Goal: Task Accomplishment & Management: Complete application form

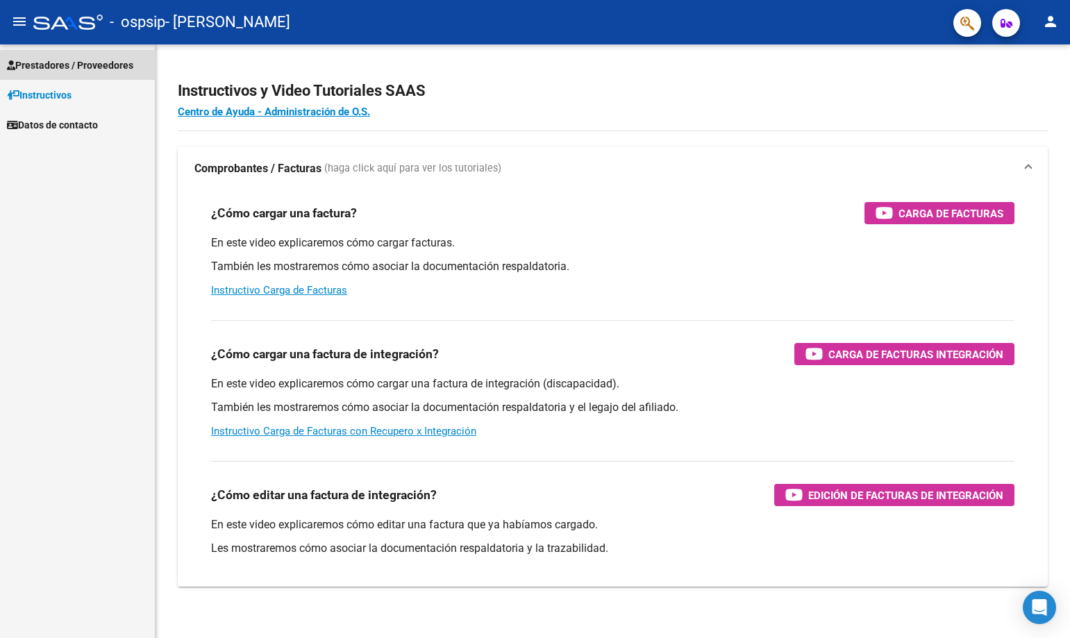
click at [81, 60] on span "Prestadores / Proveedores" at bounding box center [70, 65] width 126 height 15
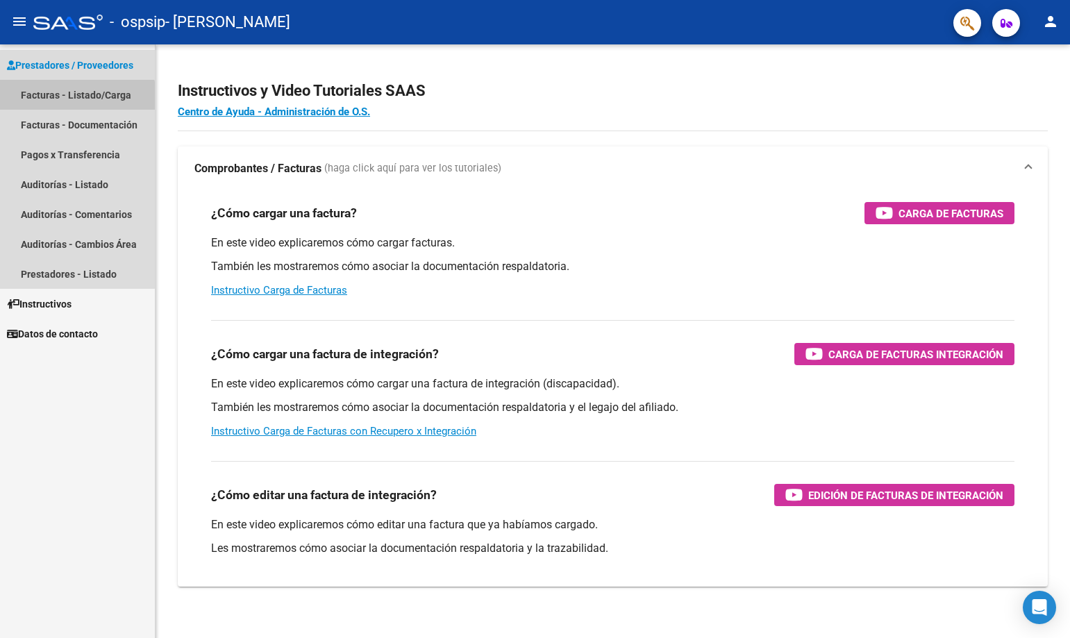
click at [72, 103] on link "Facturas - Listado/Carga" at bounding box center [77, 95] width 155 height 30
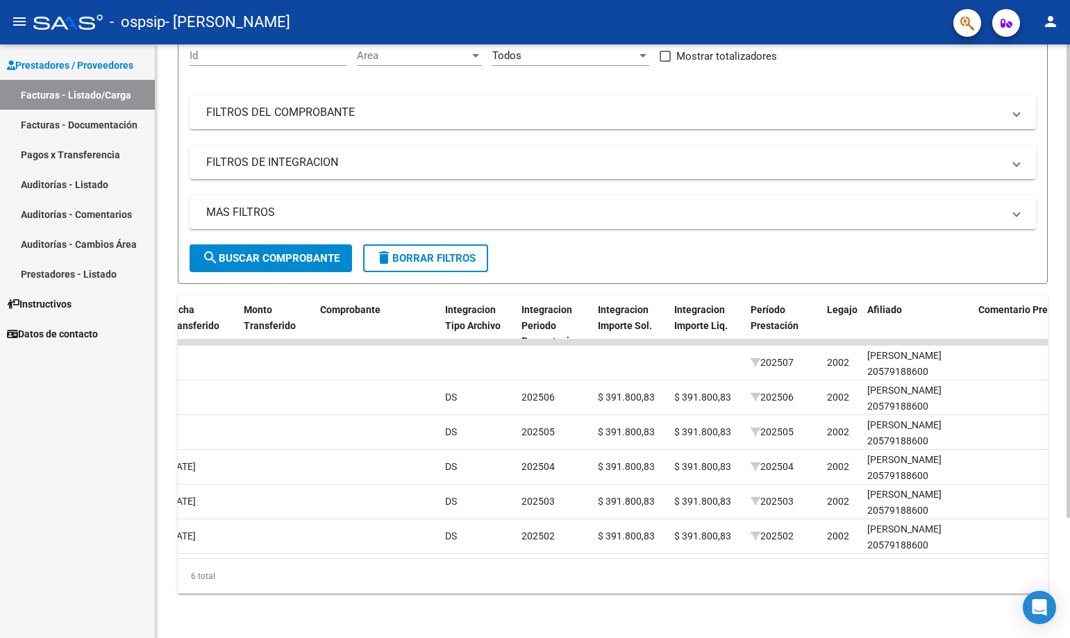
scroll to position [0, 1252]
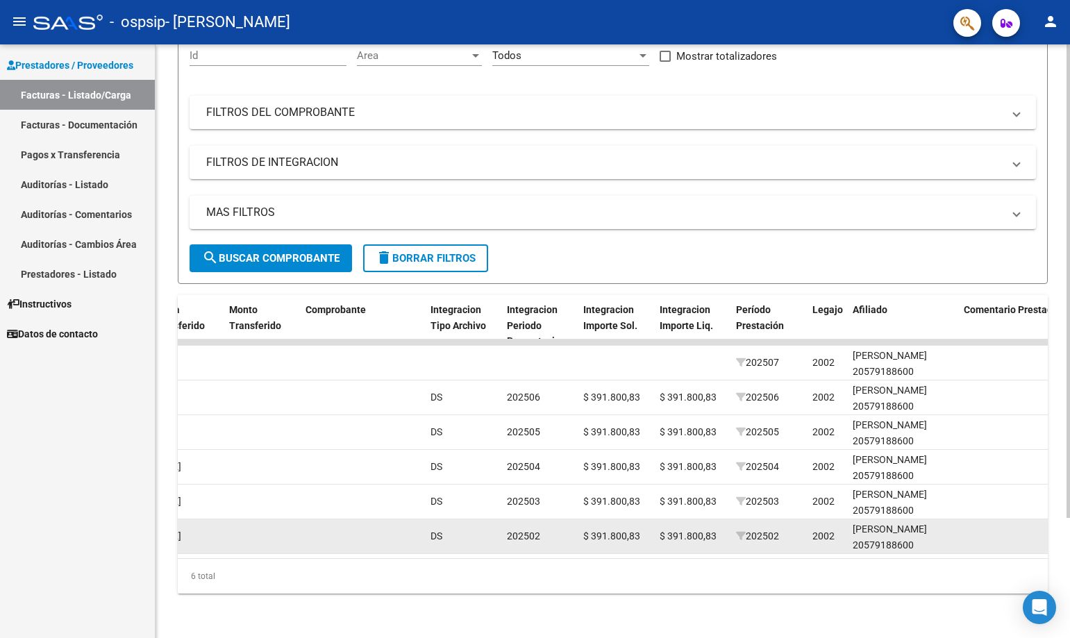
click at [752, 542] on datatable-body-cell "202502" at bounding box center [769, 537] width 76 height 34
drag, startPoint x: 752, startPoint y: 542, endPoint x: 789, endPoint y: 540, distance: 37.6
click at [789, 540] on datatable-body-cell "202502" at bounding box center [769, 537] width 76 height 34
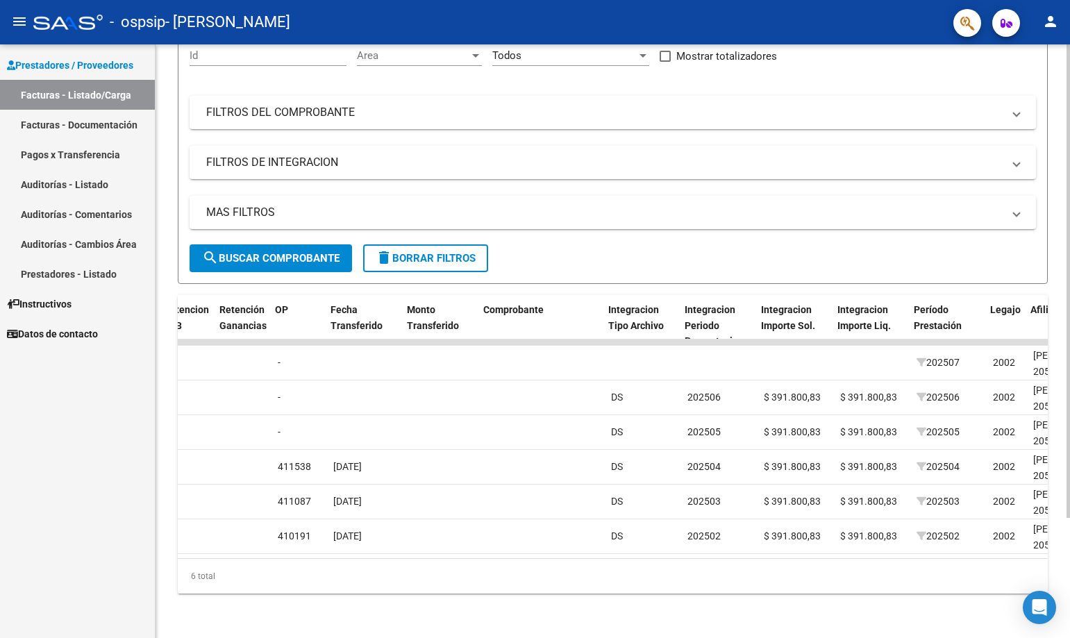
scroll to position [0, 1074]
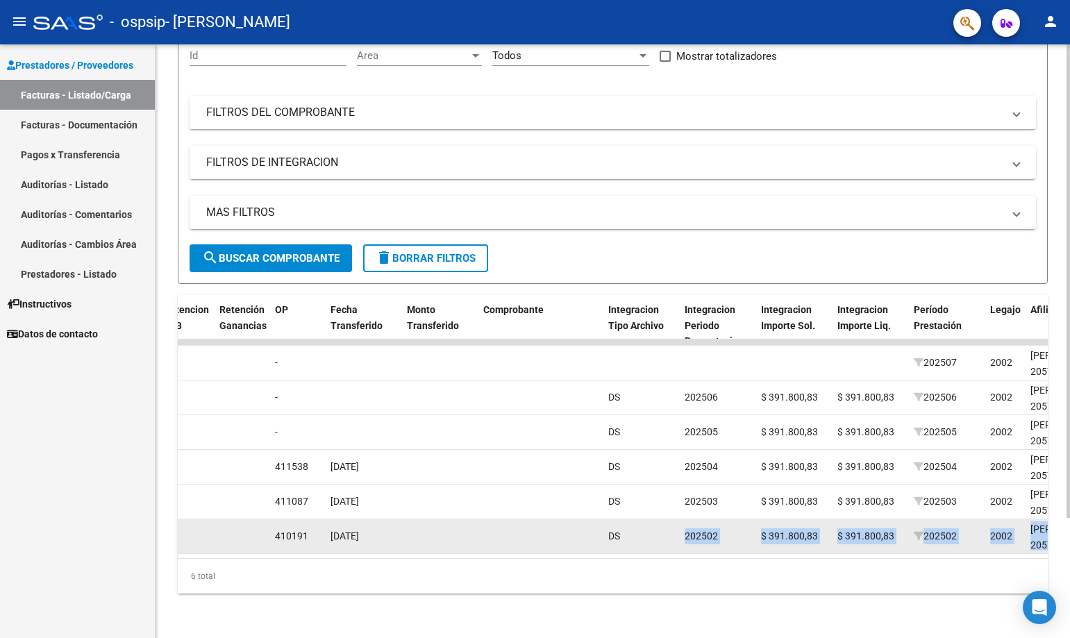
drag, startPoint x: 636, startPoint y: 547, endPoint x: 670, endPoint y: 535, distance: 36.3
click at [670, 535] on datatable-body "87936 Integración - Discapacidad [PERSON_NAME] 20315444773 Factura C: 4 - 1664 …" at bounding box center [613, 449] width 870 height 219
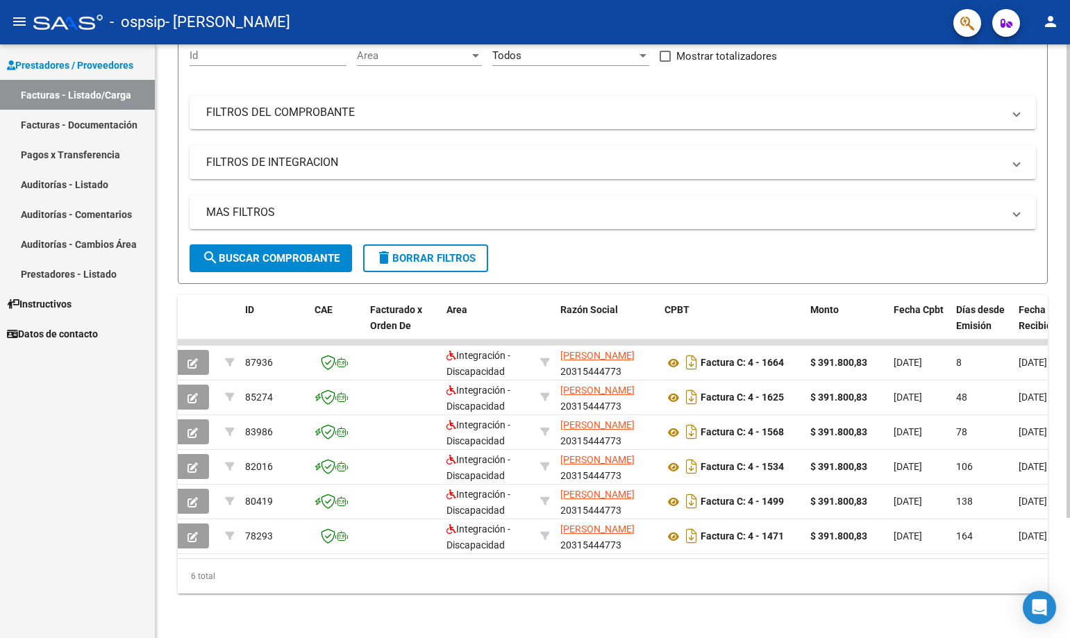
scroll to position [0, 0]
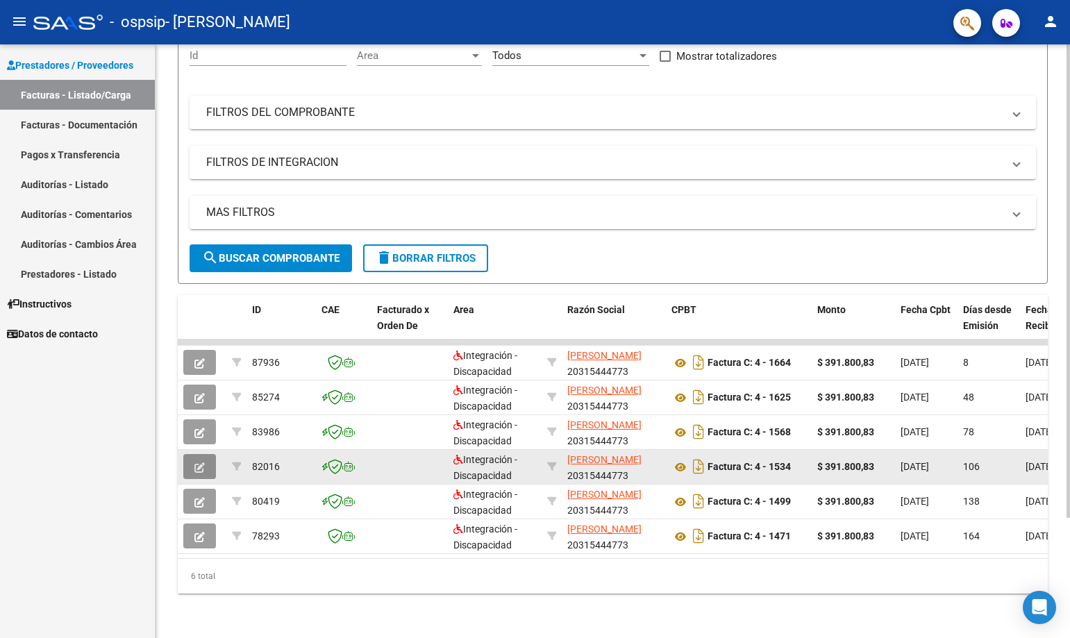
click at [204, 463] on icon "button" at bounding box center [199, 468] width 10 height 10
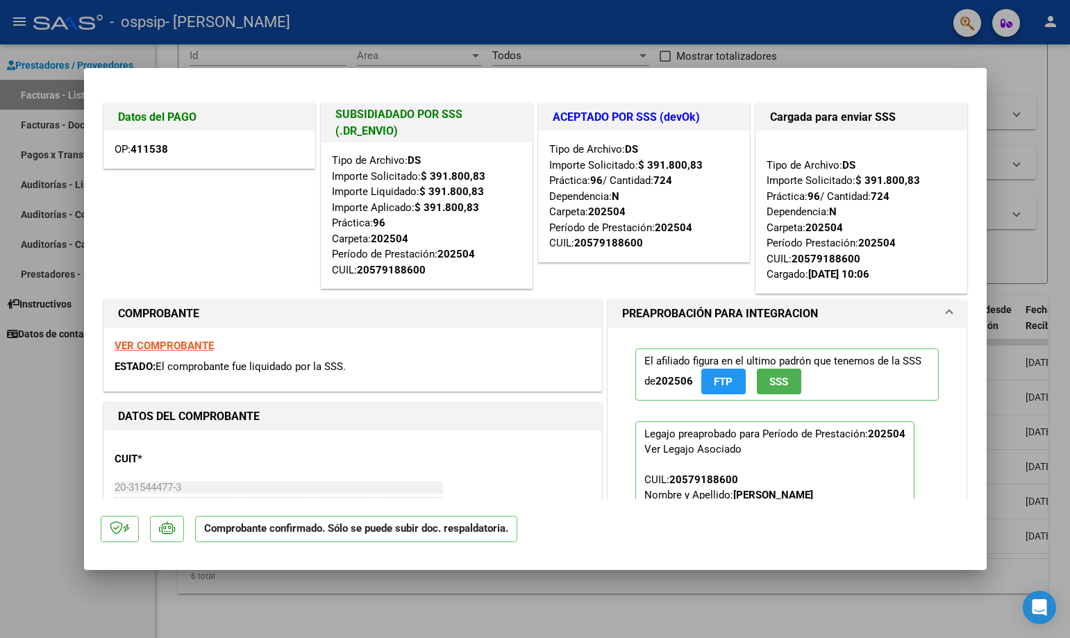
click at [1024, 90] on div at bounding box center [535, 319] width 1070 height 638
type input "$ 0,00"
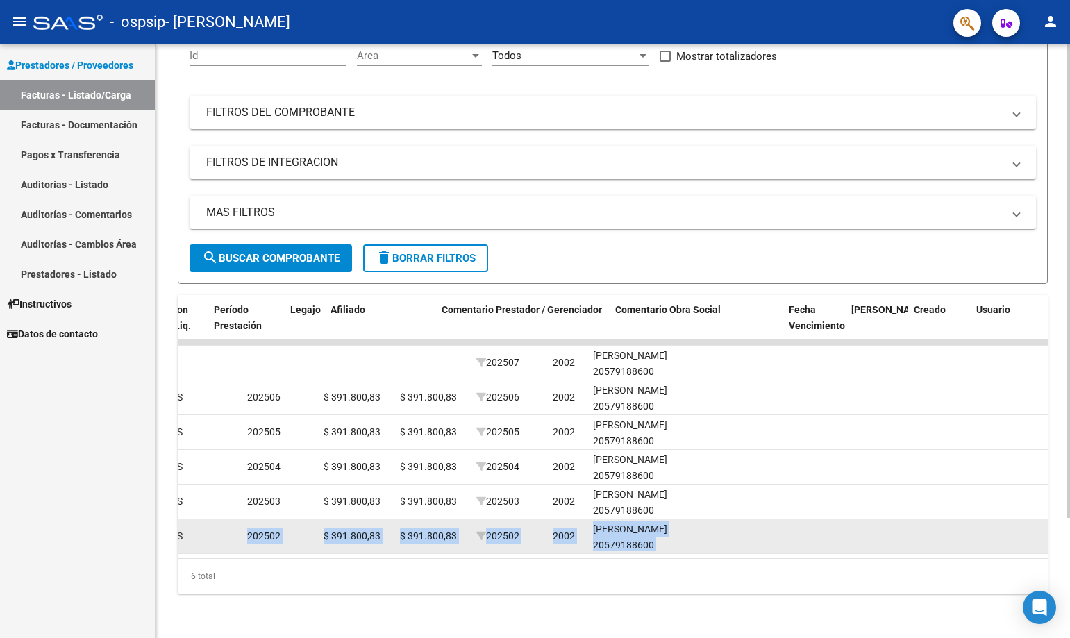
scroll to position [0, 1774]
